Goal: Task Accomplishment & Management: Use online tool/utility

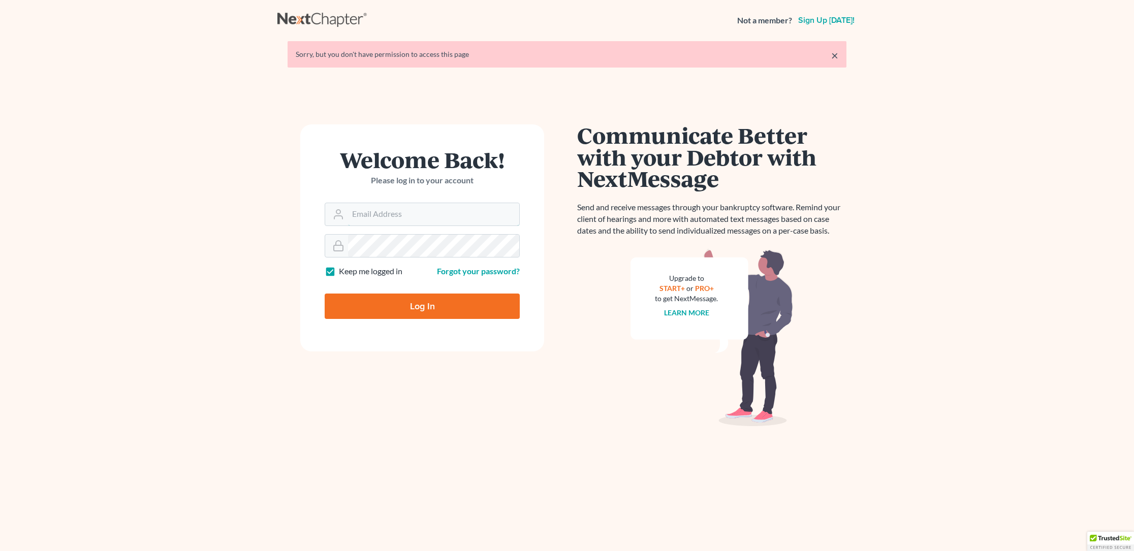
type input "stuart@gavzylaw.com"
click at [422, 305] on input "Log In" at bounding box center [422, 306] width 195 height 25
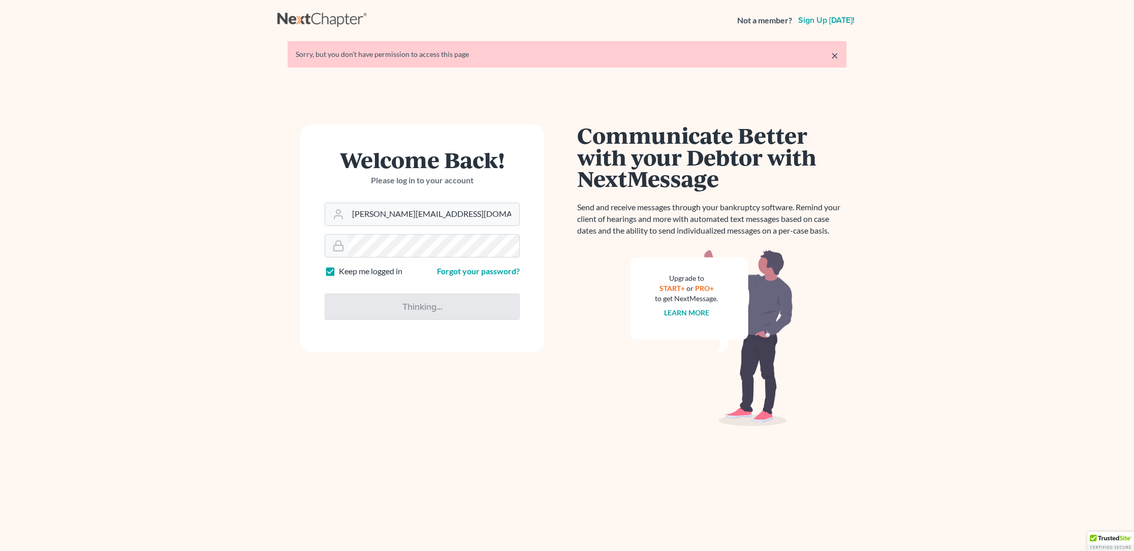
type input "Thinking..."
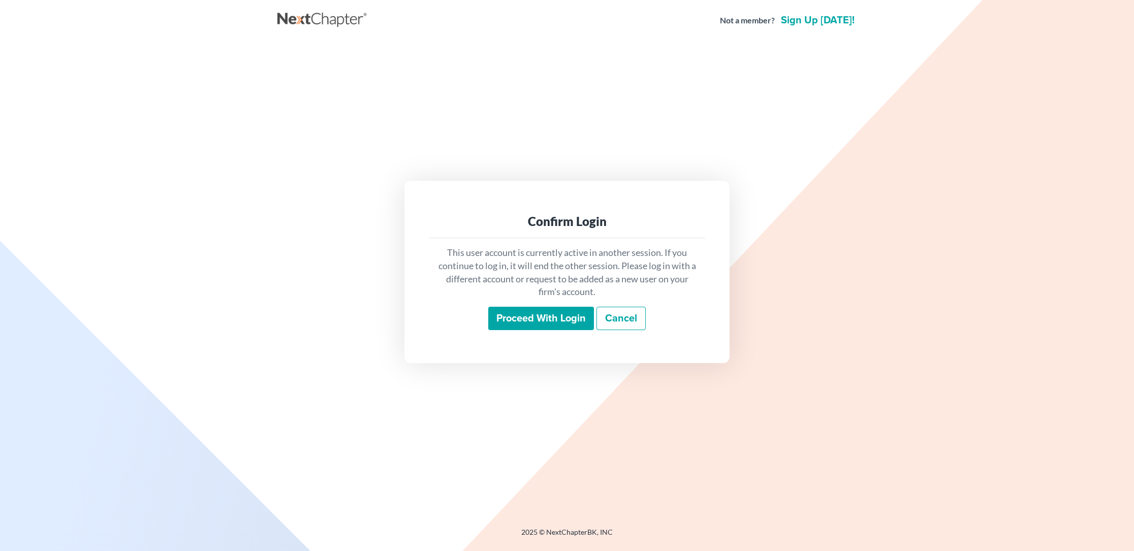
click at [534, 317] on input "Proceed with login" at bounding box center [541, 318] width 106 height 23
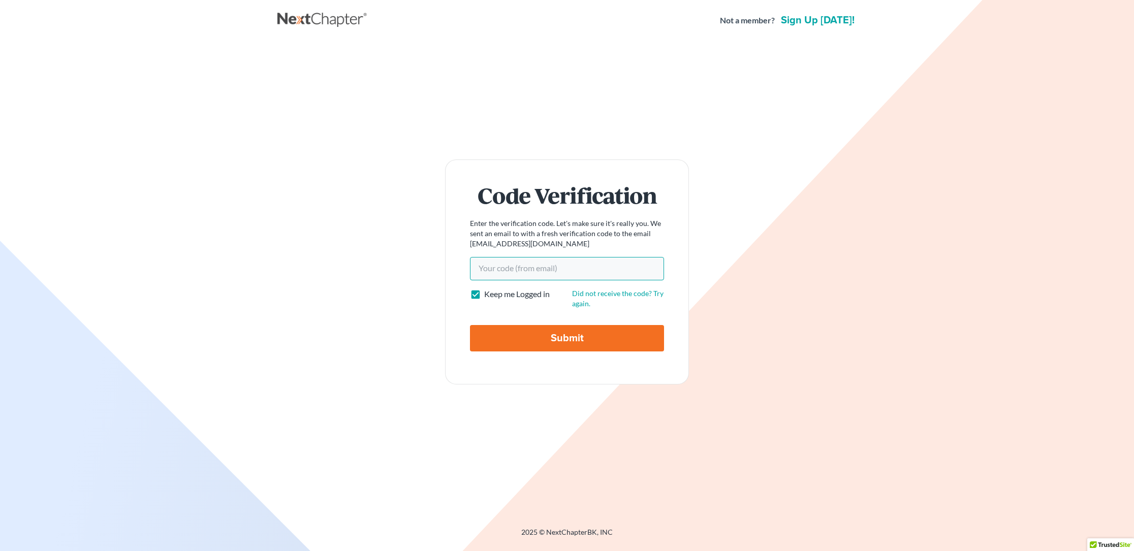
click at [496, 268] on input "Your code(from email)" at bounding box center [567, 268] width 194 height 23
paste input "Zoom.us/join, Enter Meeting ID 951 131 7503, and Passcode 9875192566, OR call 1…"
type input "Z"
click at [480, 270] on input "Your code(from email)" at bounding box center [567, 268] width 194 height 23
paste input "d3ed4d"
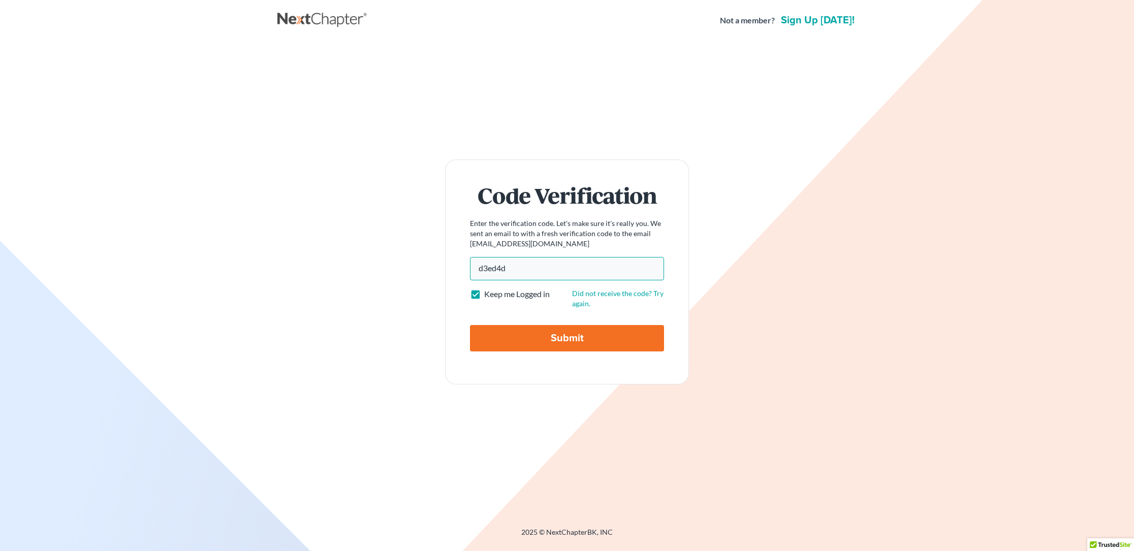
type input "d3ed4d"
click at [565, 338] on input "Submit" at bounding box center [567, 338] width 194 height 26
type input "Thinking..."
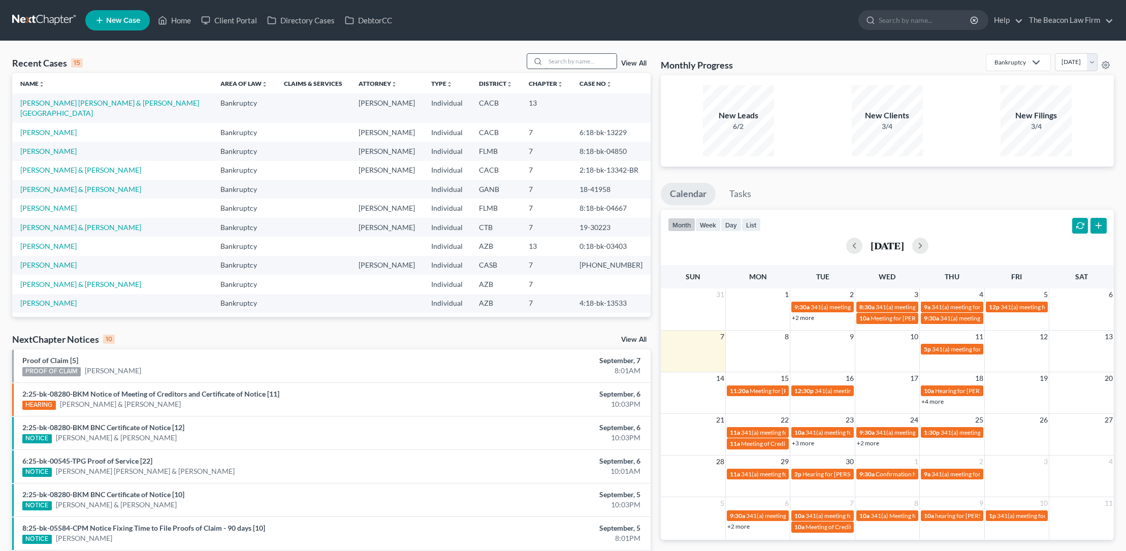
click at [566, 65] on input "search" at bounding box center [581, 61] width 71 height 15
type input "baumener"
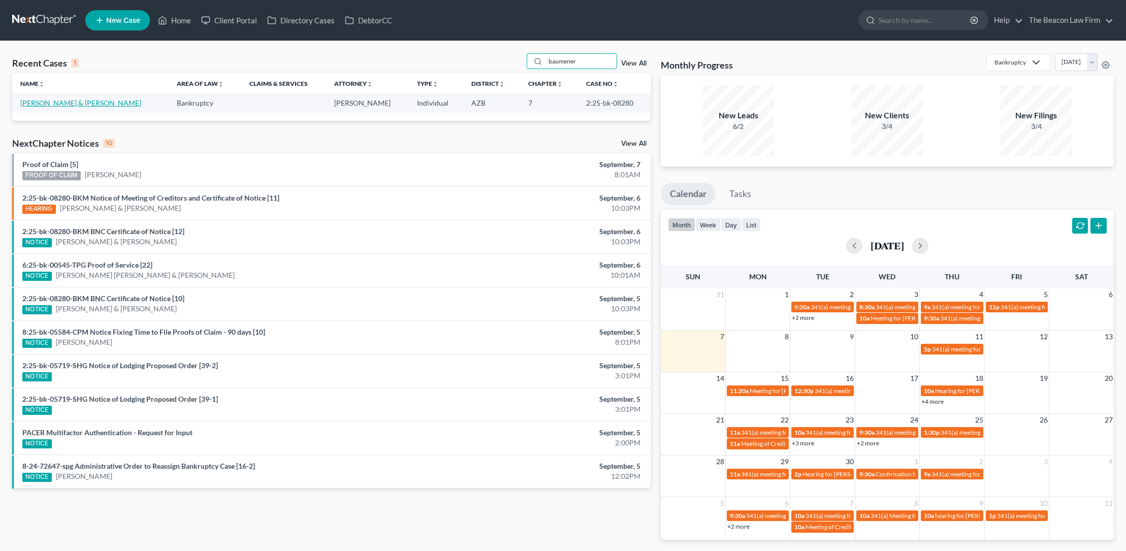
click at [88, 104] on link "Baumener, Brian & Bethany" at bounding box center [80, 103] width 121 height 9
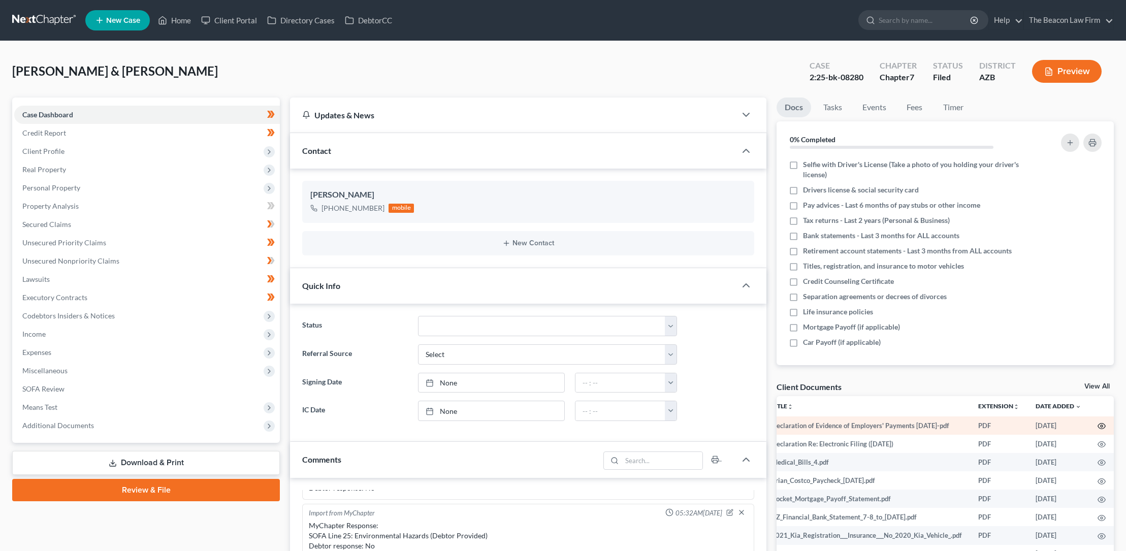
click at [1098, 424] on icon "button" at bounding box center [1102, 427] width 8 height 6
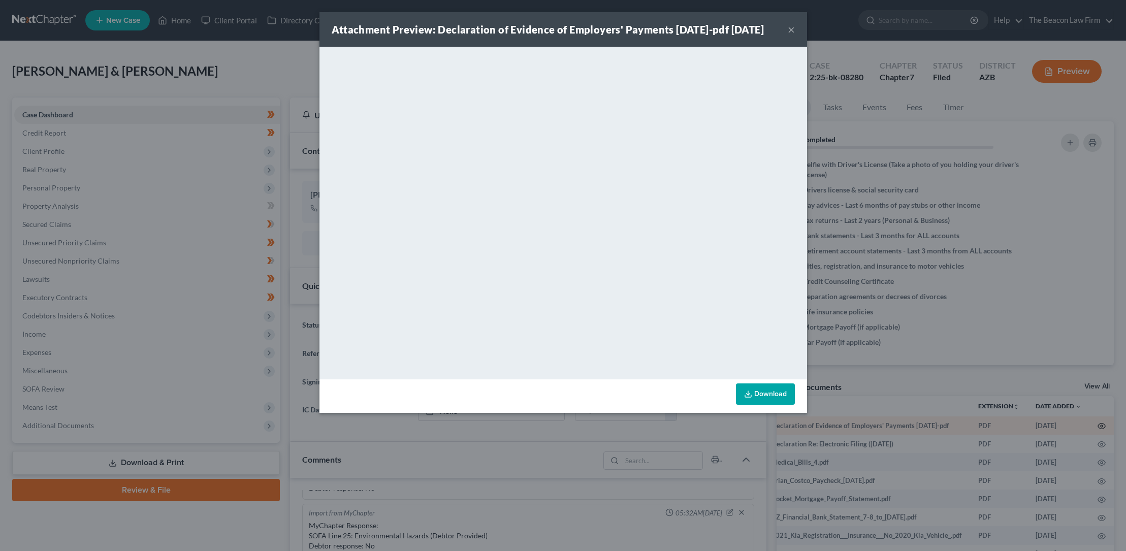
scroll to position [0, 17]
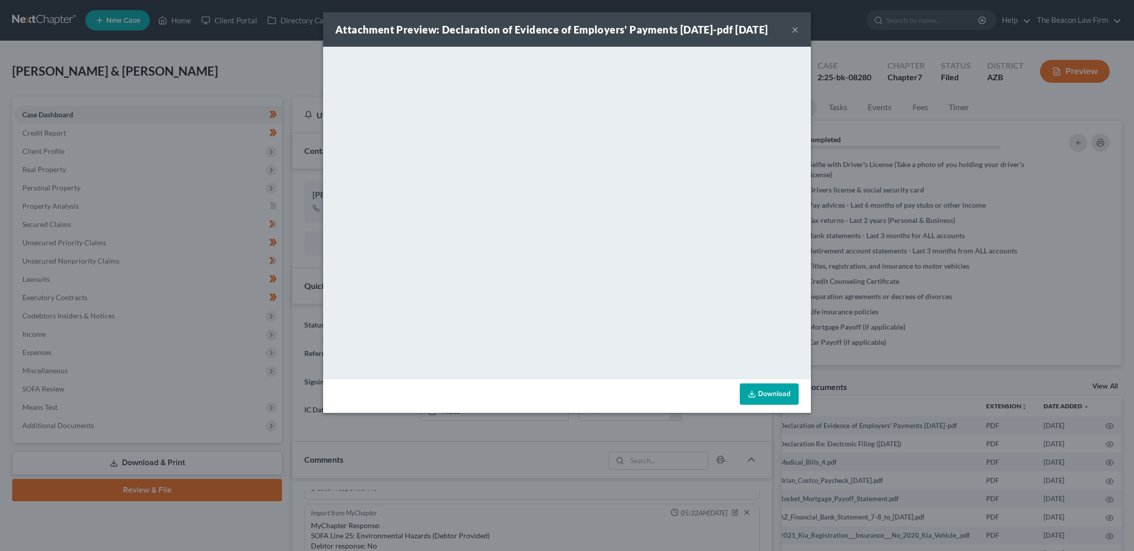
click at [795, 36] on button "×" at bounding box center [795, 29] width 7 height 12
